Goal: Task Accomplishment & Management: Manage account settings

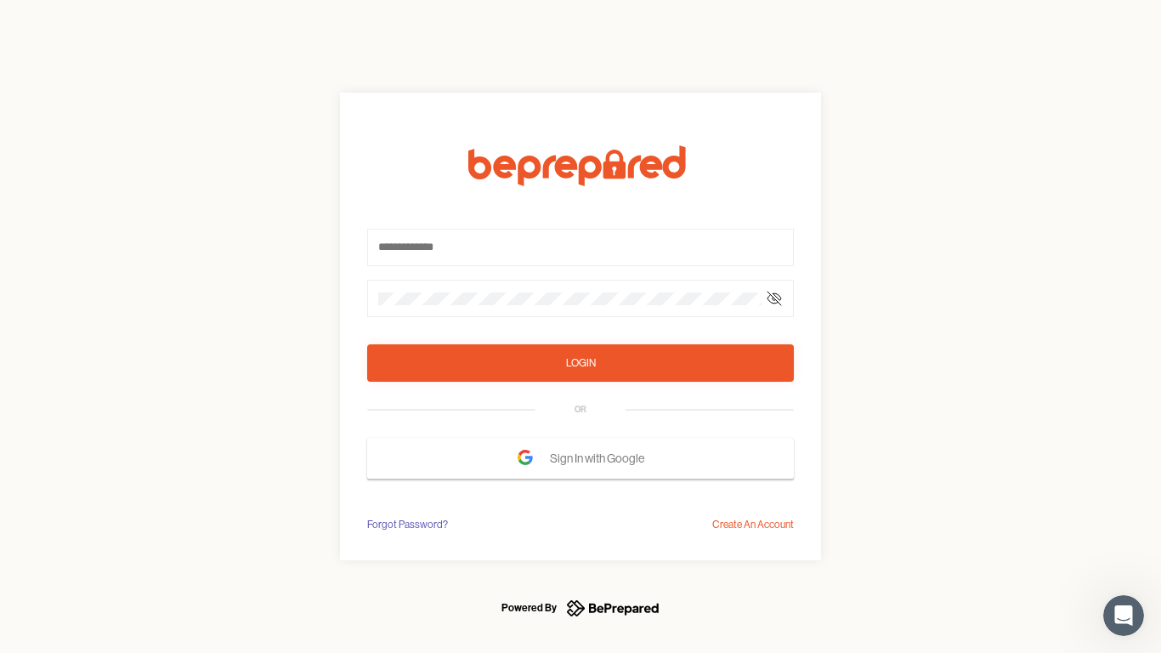
click at [581, 326] on form "Login OR Sign In with Google" at bounding box center [580, 311] width 427 height 333
click at [774, 298] on icon at bounding box center [775, 299] width 14 height 14
click at [581, 363] on div "Login" at bounding box center [581, 363] width 30 height 17
click at [581, 458] on span "Sign In with Google" at bounding box center [601, 458] width 103 height 31
click at [406, 525] on div "Forgot Password?" at bounding box center [407, 524] width 81 height 17
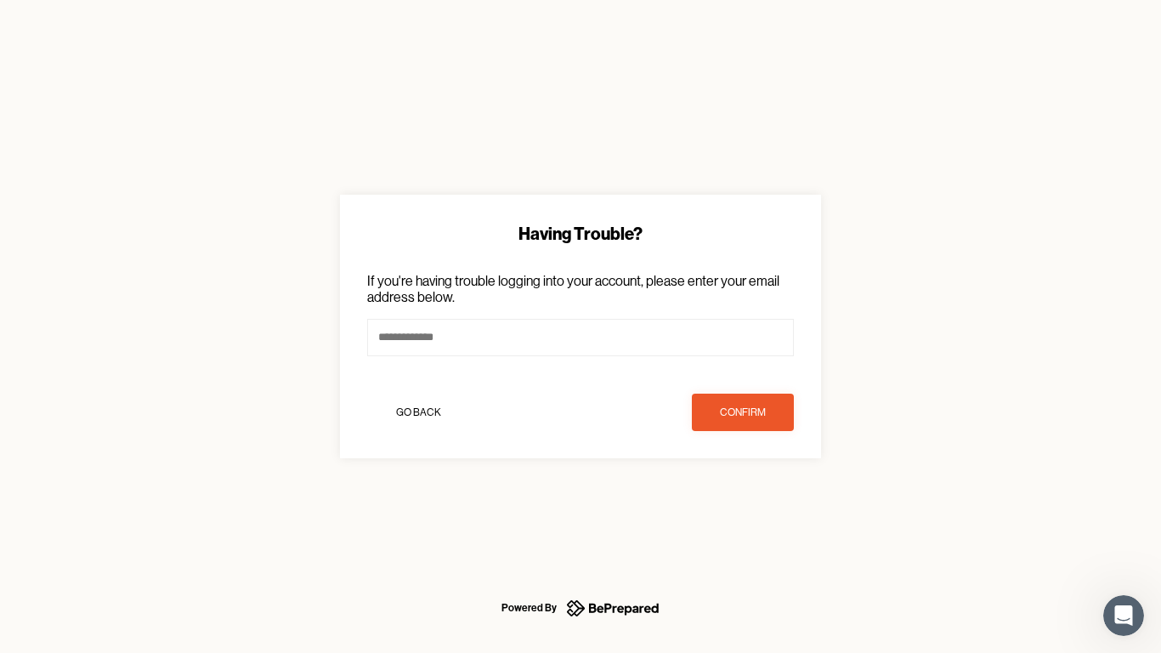
click at [753, 525] on div "Having Trouble? If you're having trouble logging into your account, please ente…" at bounding box center [580, 326] width 1161 height 653
click at [1124, 615] on icon "Open Intercom Messenger" at bounding box center [1124, 616] width 28 height 28
